Goal: Task Accomplishment & Management: Manage account settings

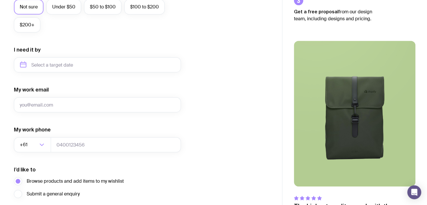
scroll to position [287, 0]
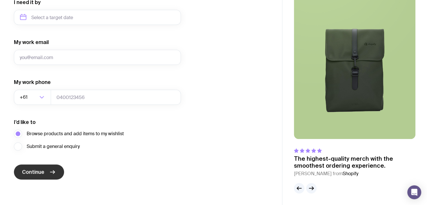
click at [48, 172] on button "Continue" at bounding box center [39, 172] width 50 height 15
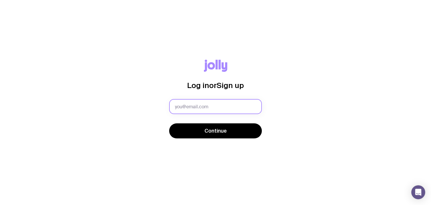
click at [245, 106] on input "text" at bounding box center [215, 106] width 93 height 15
type input "falynn.derderian@bhp.com"
click at [169, 123] on button "Continue" at bounding box center [215, 130] width 93 height 15
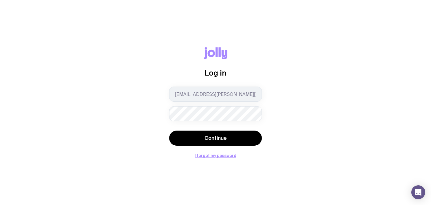
click at [169, 131] on button "Continue" at bounding box center [215, 138] width 93 height 15
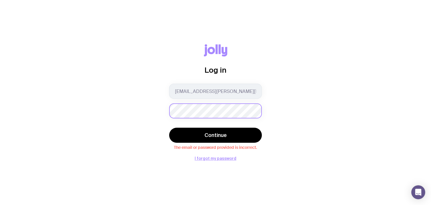
click at [169, 128] on button "Continue" at bounding box center [215, 135] width 93 height 15
click at [221, 157] on button "I forgot my password" at bounding box center [216, 158] width 42 height 5
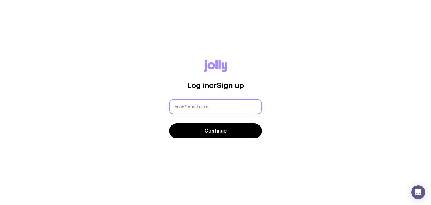
click at [247, 104] on input "text" at bounding box center [215, 106] width 93 height 15
type input "falynn.derderian@bhp.com"
click at [169, 123] on button "Continue" at bounding box center [215, 130] width 93 height 15
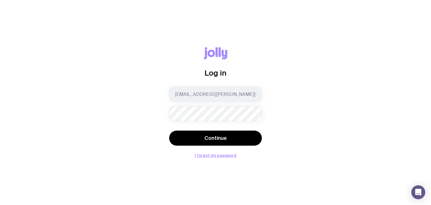
click at [169, 131] on button "Continue" at bounding box center [215, 138] width 93 height 15
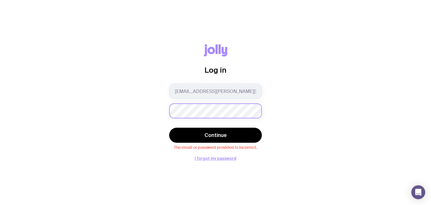
click at [169, 128] on button "Continue" at bounding box center [215, 135] width 93 height 15
click at [78, 117] on div "Log in falynn.derderian@bhp.com Continue The email or password provided is inco…" at bounding box center [215, 102] width 403 height 116
click at [169, 128] on button "Continue" at bounding box center [215, 135] width 93 height 15
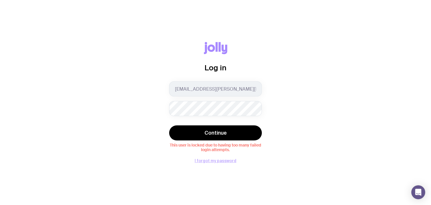
click at [212, 161] on button "I forgot my password" at bounding box center [216, 160] width 42 height 5
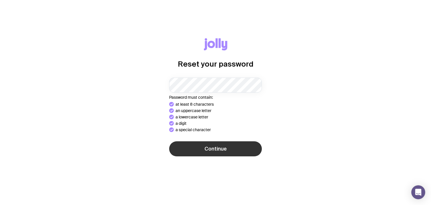
click at [215, 150] on button "Continue" at bounding box center [215, 148] width 93 height 15
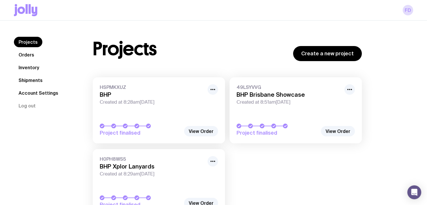
scroll to position [32, 0]
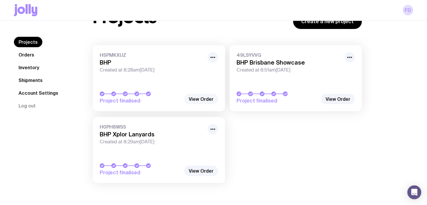
click at [203, 102] on link "View Order" at bounding box center [201, 99] width 34 height 10
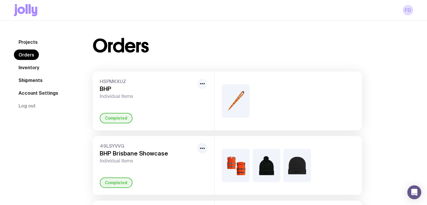
click at [202, 82] on icon "button" at bounding box center [202, 83] width 7 height 7
